Goal: Information Seeking & Learning: Find specific fact

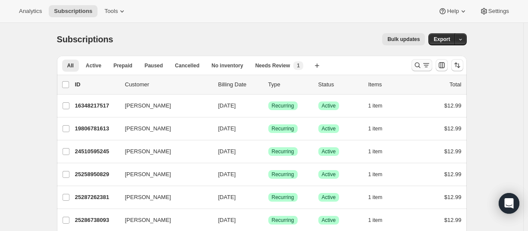
click at [417, 66] on icon "Search and filter results" at bounding box center [417, 65] width 9 height 9
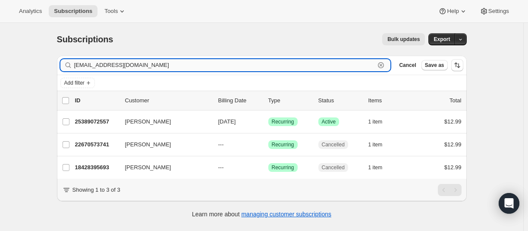
click at [134, 66] on input "[EMAIL_ADDRESS][DOMAIN_NAME]" at bounding box center [224, 65] width 301 height 12
paste input "[PERSON_NAME][EMAIL_ADDRESS][PERSON_NAME]"
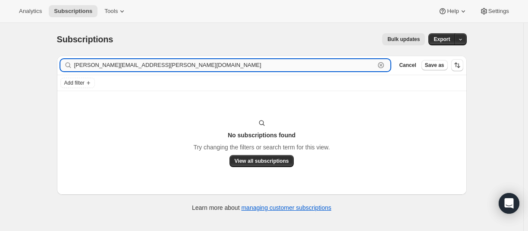
click at [129, 63] on input "[PERSON_NAME][EMAIL_ADDRESS][PERSON_NAME][DOMAIN_NAME]" at bounding box center [224, 65] width 301 height 12
click at [139, 69] on input "[PERSON_NAME][EMAIL_ADDRESS][PERSON_NAME][DOMAIN_NAME]" at bounding box center [224, 65] width 301 height 12
paste input "26384072877"
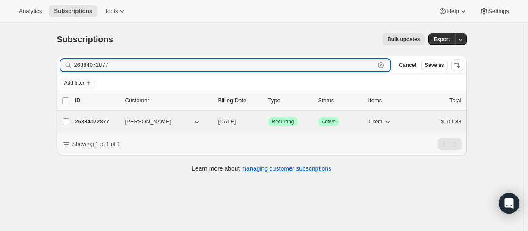
type input "26384072877"
click at [100, 120] on p "26384072877" at bounding box center [96, 121] width 43 height 9
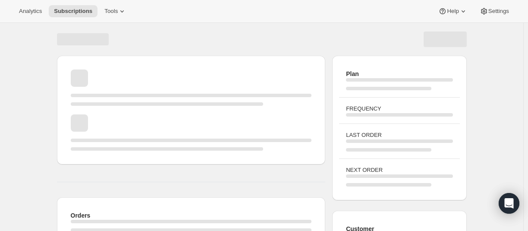
click at [97, 123] on div "Page loading" at bounding box center [191, 132] width 241 height 36
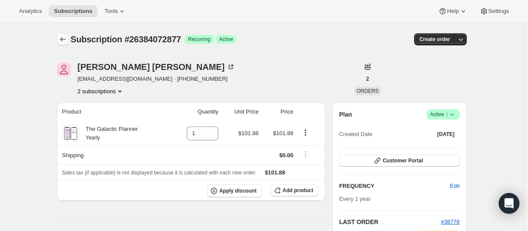
click at [64, 38] on icon "Subscriptions" at bounding box center [63, 39] width 9 height 9
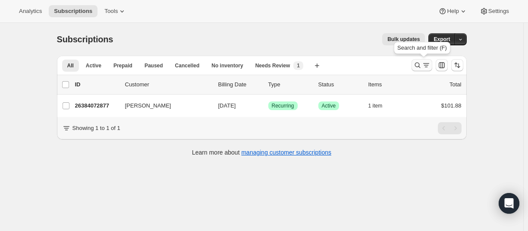
click at [420, 66] on icon "Search and filter results" at bounding box center [417, 65] width 9 height 9
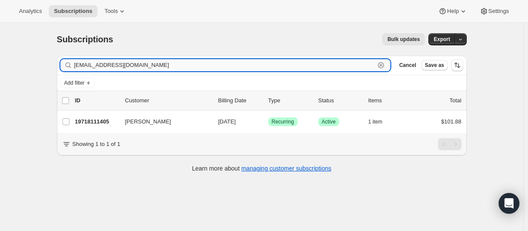
click at [138, 65] on input "[EMAIL_ADDRESS][DOMAIN_NAME]" at bounding box center [224, 65] width 301 height 12
paste input "18298929325"
click at [123, 67] on input "18298929325" at bounding box center [224, 65] width 301 height 12
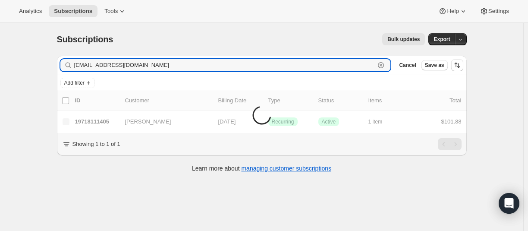
type input "[EMAIL_ADDRESS][DOMAIN_NAME]"
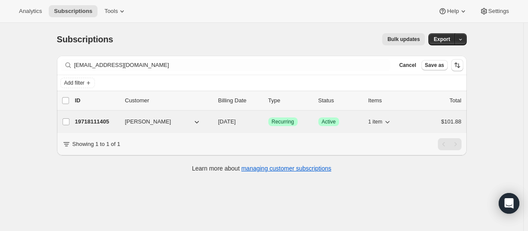
click at [89, 120] on p "19718111405" at bounding box center [96, 121] width 43 height 9
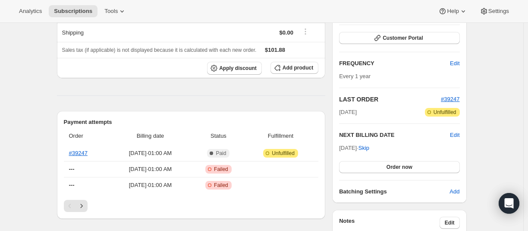
scroll to position [129, 0]
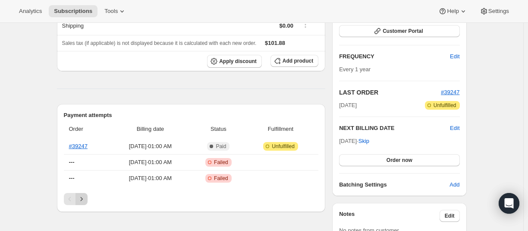
click at [85, 205] on button "Next" at bounding box center [82, 199] width 12 height 12
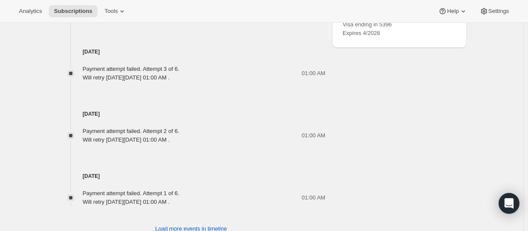
scroll to position [492, 0]
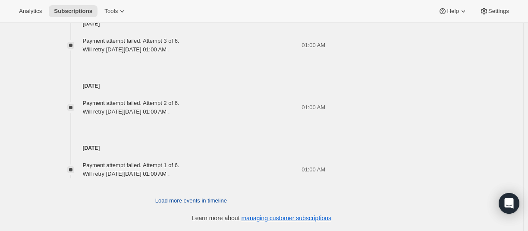
click at [184, 201] on span "Load more events in timeline" at bounding box center [191, 200] width 72 height 9
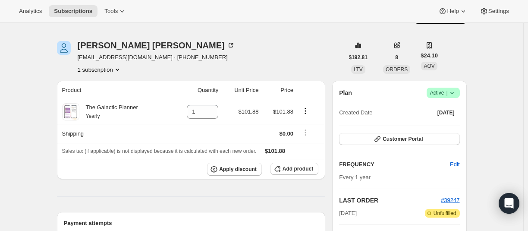
scroll to position [0, 0]
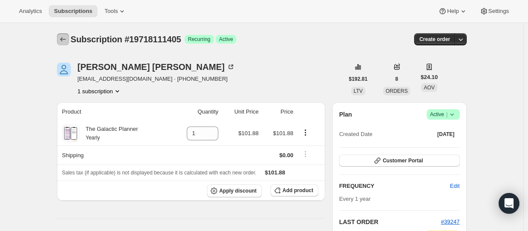
drag, startPoint x: 69, startPoint y: 38, endPoint x: 71, endPoint y: 32, distance: 6.6
click at [67, 37] on icon "Subscriptions" at bounding box center [63, 39] width 9 height 9
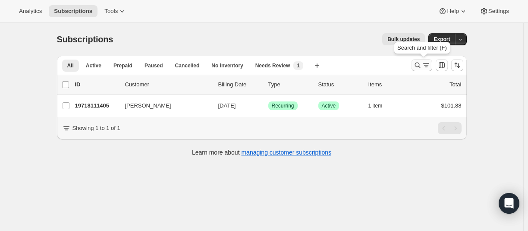
click at [419, 68] on icon "Search and filter results" at bounding box center [417, 65] width 9 height 9
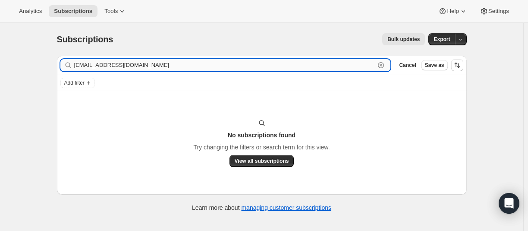
click at [131, 65] on input "[EMAIL_ADDRESS][DOMAIN_NAME]" at bounding box center [224, 65] width 301 height 12
paste input "[PERSON_NAME]"
click at [110, 66] on input "[PERSON_NAME]" at bounding box center [224, 65] width 301 height 12
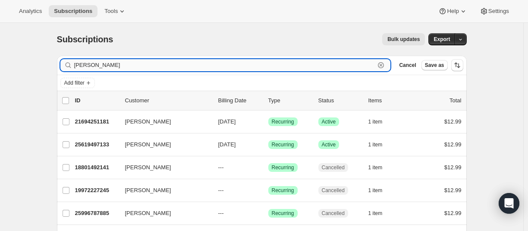
click at [105, 61] on input "[PERSON_NAME]" at bounding box center [224, 65] width 301 height 12
paste input "[EMAIL_ADDRESS][DOMAIN_NAME]"
type input "[EMAIL_ADDRESS][DOMAIN_NAME]"
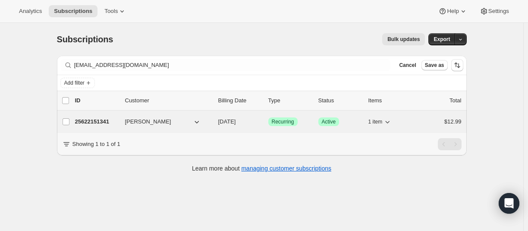
click at [90, 121] on p "25622151341" at bounding box center [96, 121] width 43 height 9
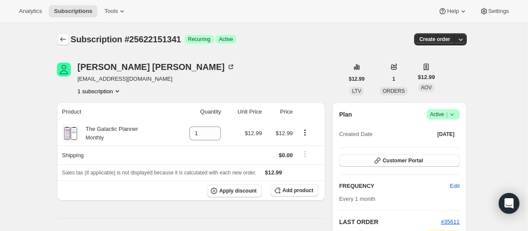
click at [66, 38] on icon "Subscriptions" at bounding box center [63, 39] width 9 height 9
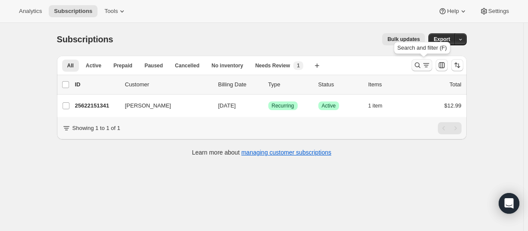
click at [415, 63] on icon "Search and filter results" at bounding box center [417, 65] width 9 height 9
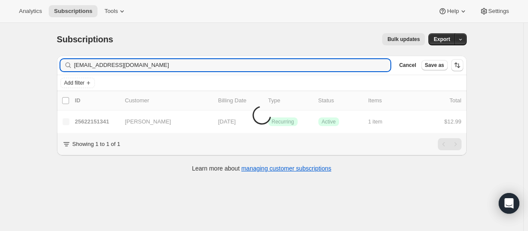
type input "[EMAIL_ADDRESS][DOMAIN_NAME]"
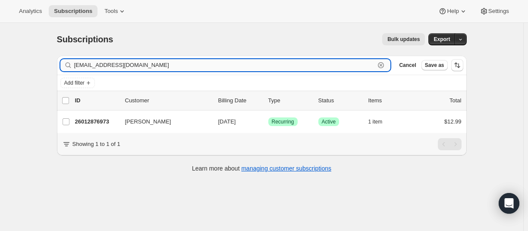
click at [133, 66] on input "[EMAIL_ADDRESS][DOMAIN_NAME]" at bounding box center [224, 65] width 301 height 12
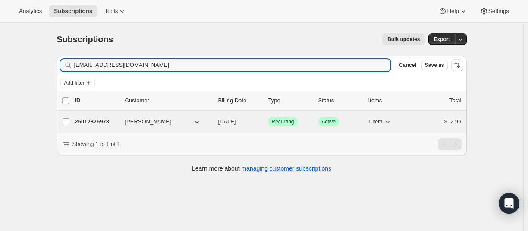
click at [95, 121] on p "26012876973" at bounding box center [96, 121] width 43 height 9
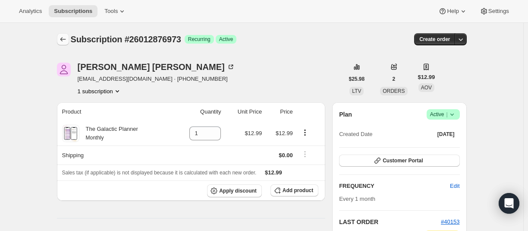
click at [67, 39] on icon "Subscriptions" at bounding box center [63, 39] width 9 height 9
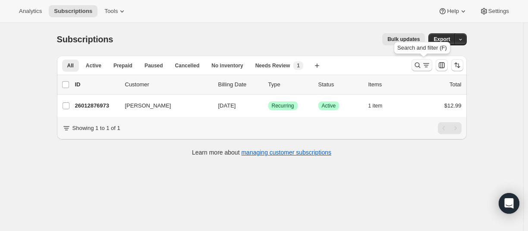
click at [417, 63] on icon "Search and filter results" at bounding box center [417, 65] width 9 height 9
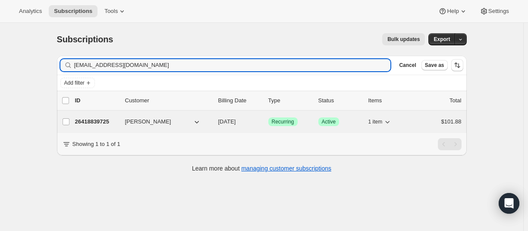
type input "[EMAIL_ADDRESS][DOMAIN_NAME]"
click at [107, 119] on p "26418839725" at bounding box center [96, 121] width 43 height 9
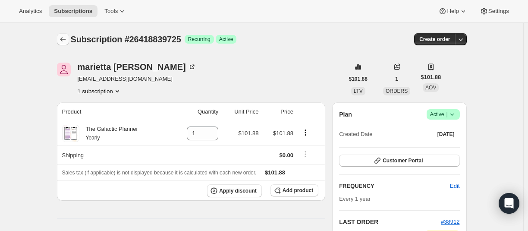
click at [67, 40] on icon "Subscriptions" at bounding box center [63, 39] width 9 height 9
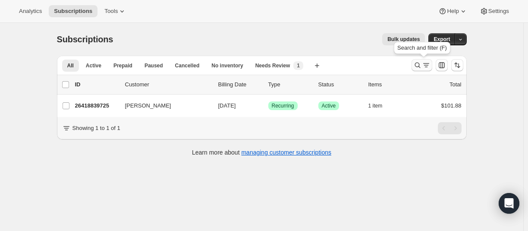
click at [422, 66] on icon "Search and filter results" at bounding box center [417, 65] width 9 height 9
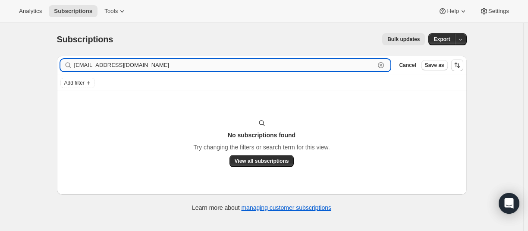
click at [175, 67] on input "[EMAIL_ADDRESS][DOMAIN_NAME]" at bounding box center [224, 65] width 301 height 12
click at [119, 66] on input "[EMAIL_ADDRESS][DOMAIN_NAME]" at bounding box center [224, 65] width 301 height 12
paste input "25835274413"
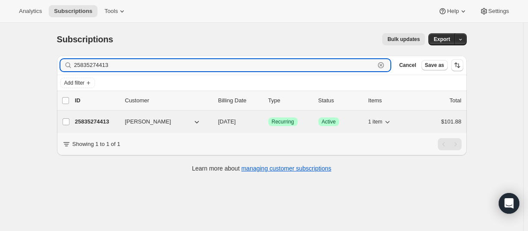
type input "25835274413"
click at [95, 118] on p "25835274413" at bounding box center [96, 121] width 43 height 9
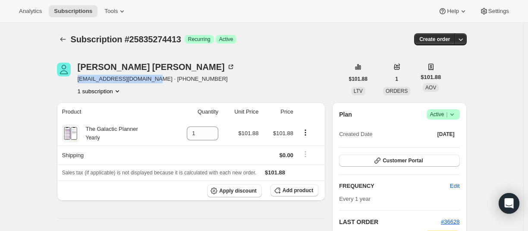
drag, startPoint x: 105, startPoint y: 82, endPoint x: 158, endPoint y: 82, distance: 52.7
click at [158, 82] on div "[PERSON_NAME] [EMAIL_ADDRESS][DOMAIN_NAME] · [PHONE_NUMBER] 1 subscription" at bounding box center [200, 79] width 287 height 33
copy span "[EMAIL_ADDRESS][DOMAIN_NAME]"
